Goal: Use online tool/utility: Use online tool/utility

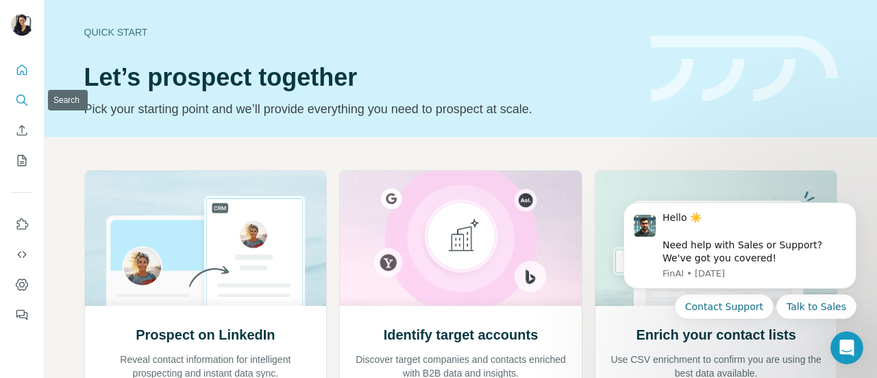
click at [23, 99] on icon "Search" at bounding box center [22, 100] width 14 height 14
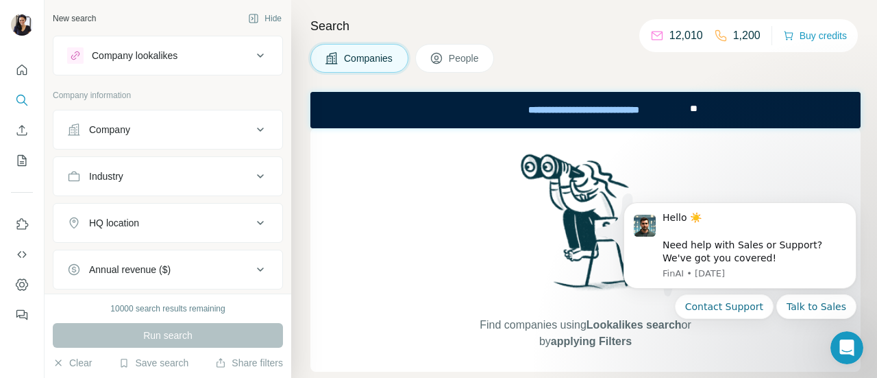
click at [252, 51] on icon at bounding box center [260, 55] width 16 height 16
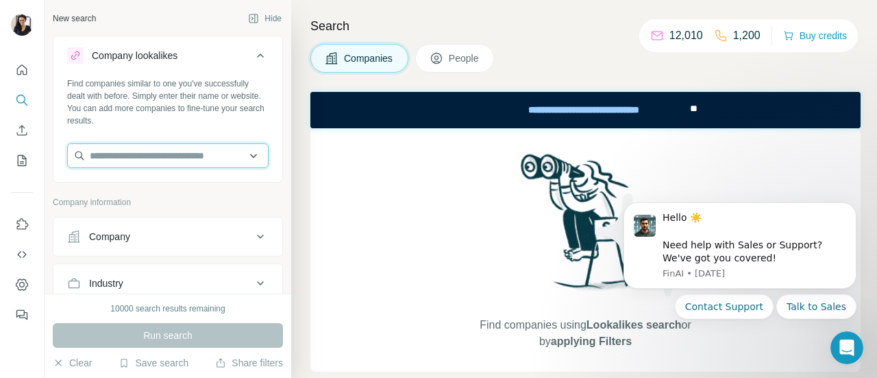
click at [152, 159] on input "text" at bounding box center [168, 155] width 202 height 25
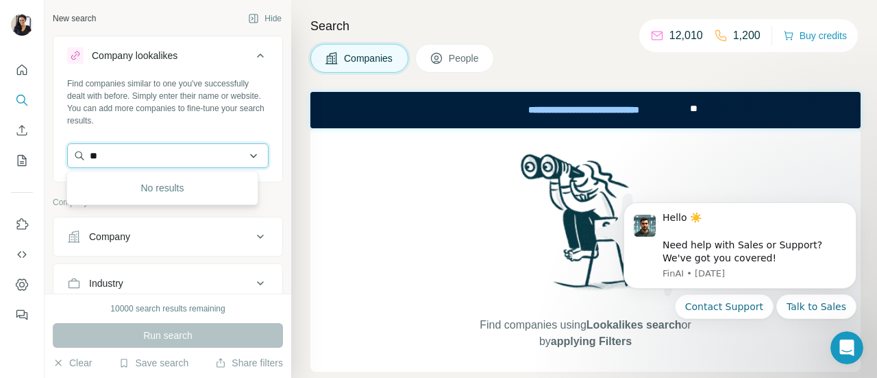
type input "*"
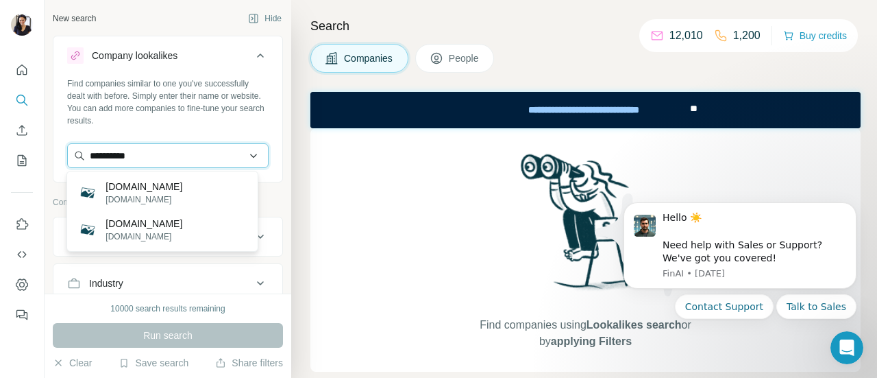
type input "**********"
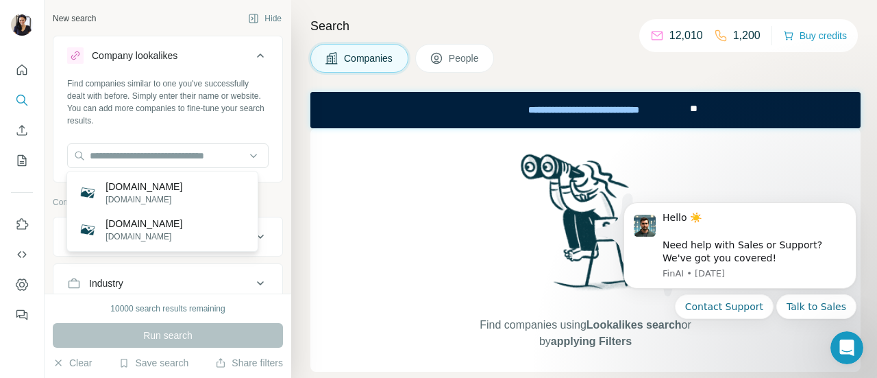
click at [263, 190] on div "Company lookalikes Find companies similar to one you've successfully dealt with…" at bounding box center [168, 286] width 230 height 500
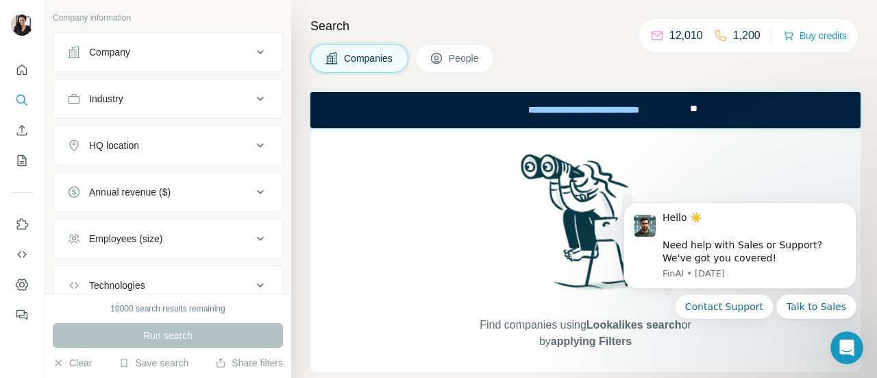
scroll to position [206, 0]
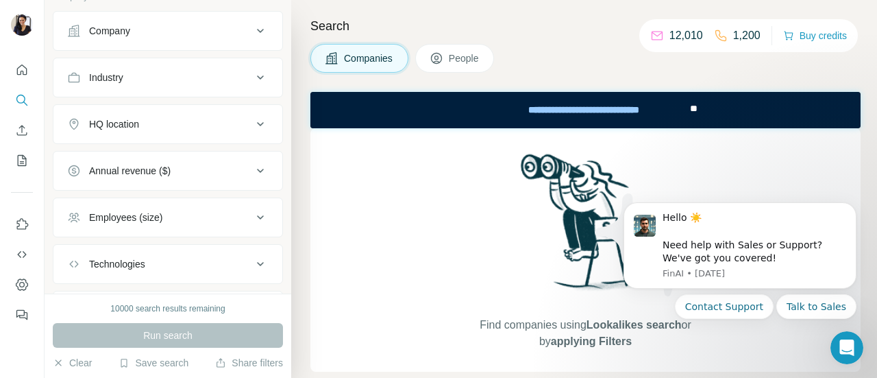
click at [252, 120] on icon at bounding box center [260, 124] width 16 height 16
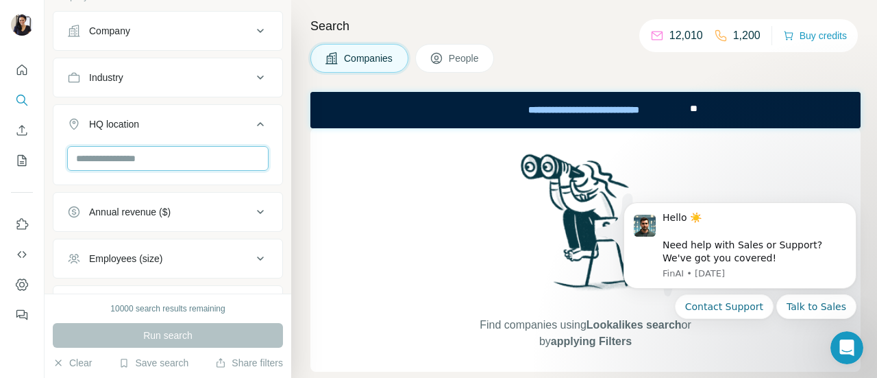
click at [191, 158] on input "text" at bounding box center [168, 158] width 202 height 25
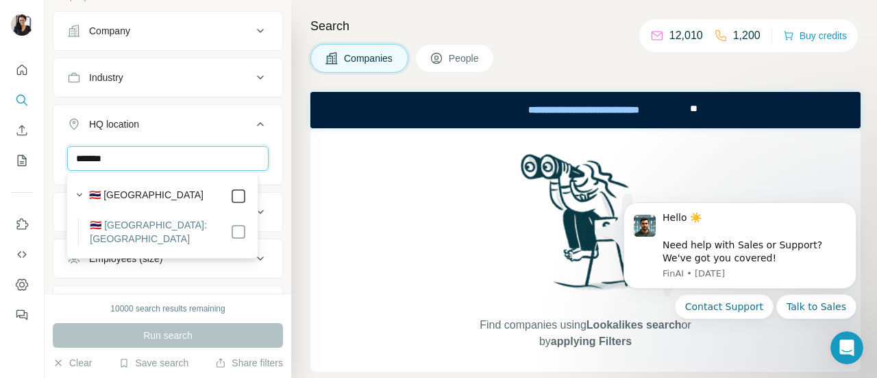
type input "*******"
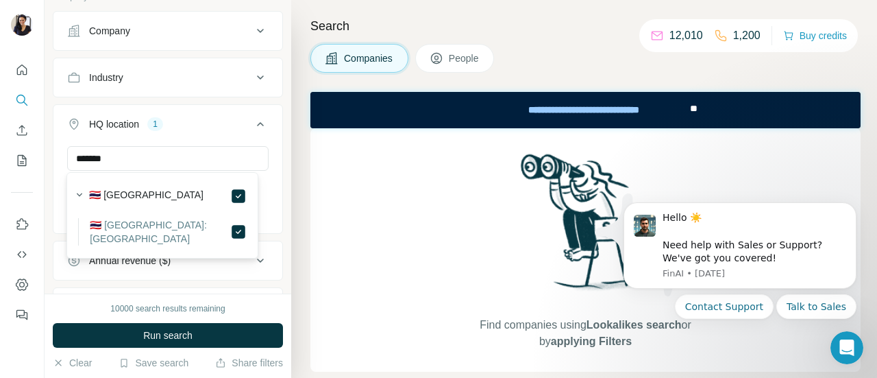
click at [376, 204] on div "Find companies using Lookalikes search or by applying Filters" at bounding box center [586, 249] width 550 height 243
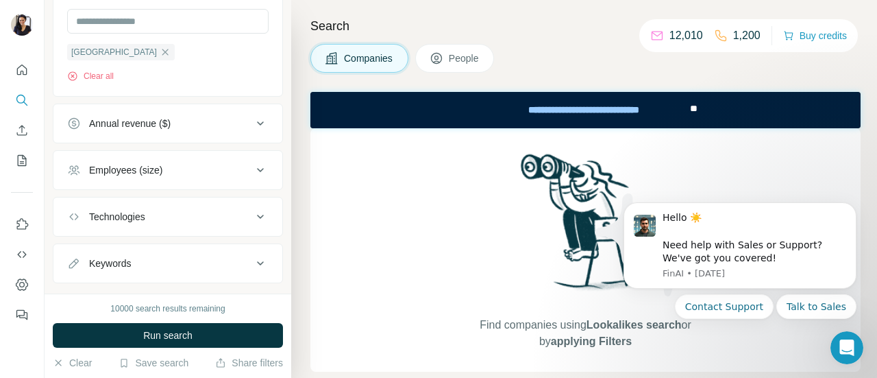
scroll to position [367, 0]
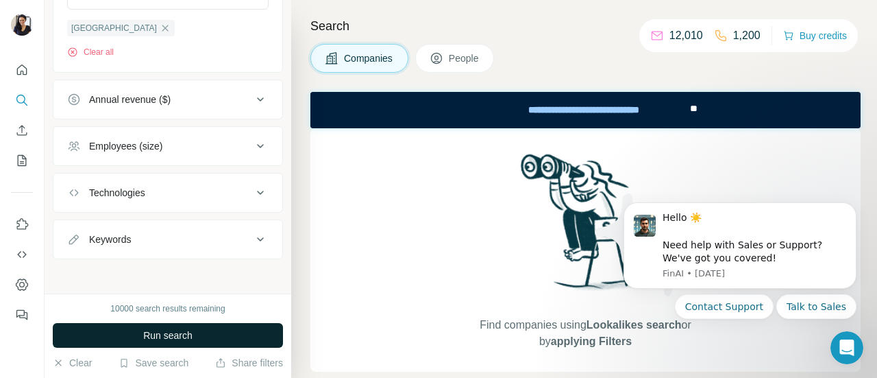
click at [185, 337] on span "Run search" at bounding box center [167, 335] width 49 height 14
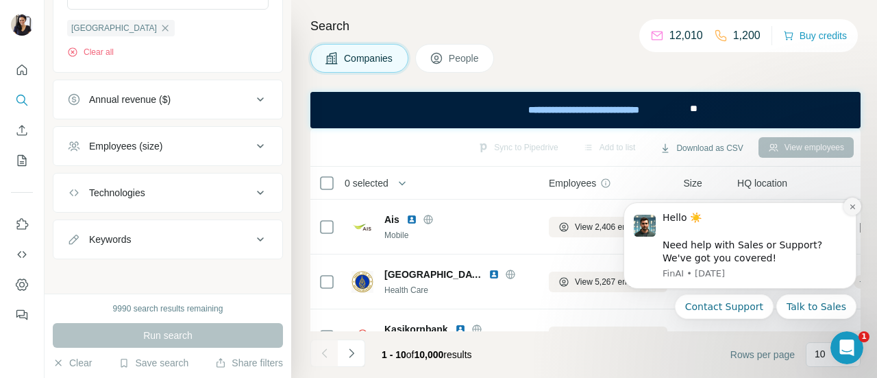
click at [853, 208] on icon "Dismiss notification" at bounding box center [853, 207] width 8 height 8
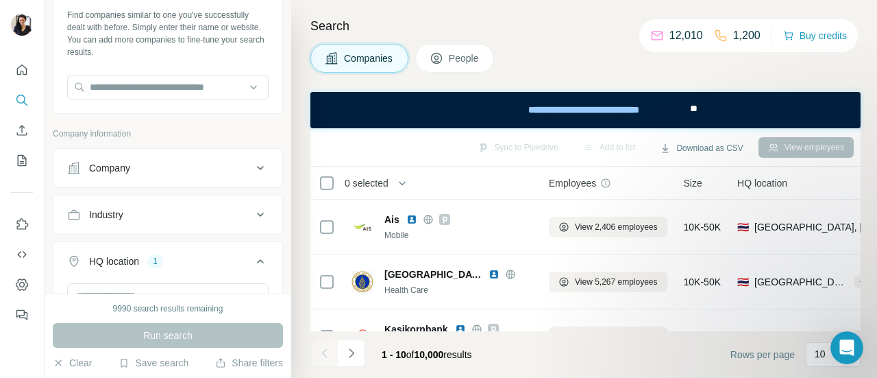
scroll to position [24, 0]
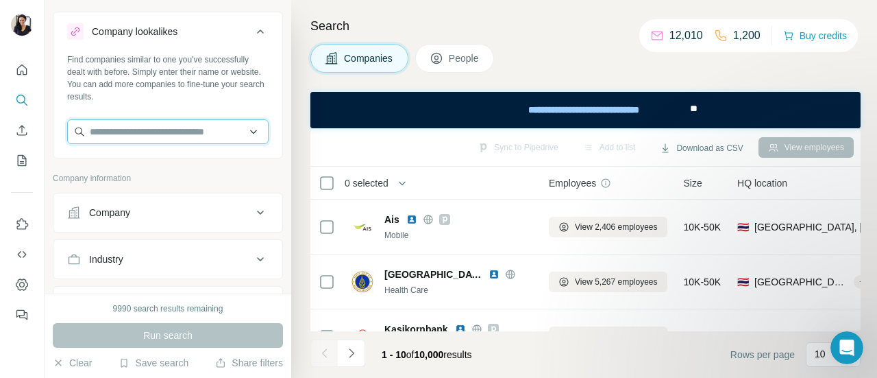
click at [175, 130] on input "text" at bounding box center [168, 131] width 202 height 25
